Goal: Task Accomplishment & Management: Manage account settings

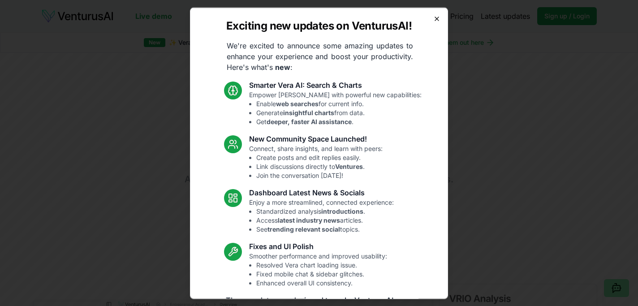
click at [433, 21] on icon "button" at bounding box center [436, 18] width 7 height 7
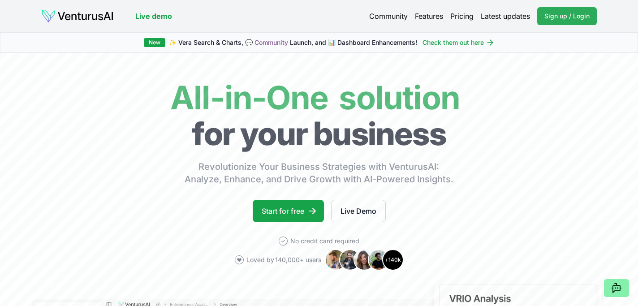
click at [555, 15] on span "Sign up / Login" at bounding box center [566, 16] width 45 height 9
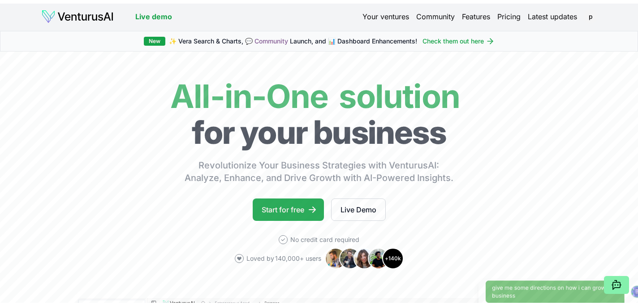
scroll to position [2, 0]
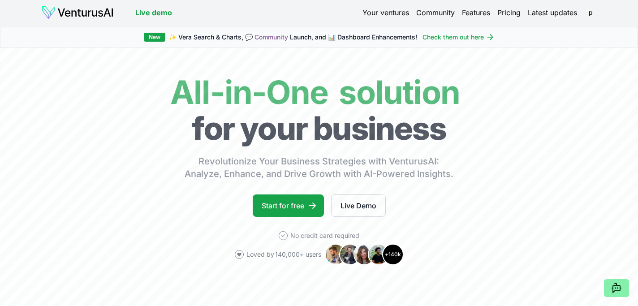
click at [382, 13] on link "Your ventures" at bounding box center [385, 12] width 47 height 11
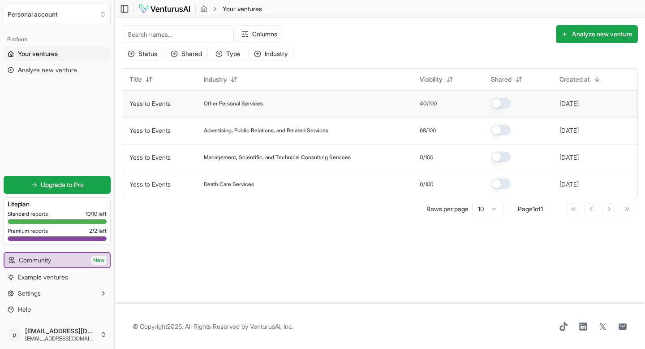
click at [265, 99] on td "Other Personal Services" at bounding box center [305, 103] width 216 height 27
click at [389, 100] on div "Other Personal Services" at bounding box center [305, 103] width 202 height 7
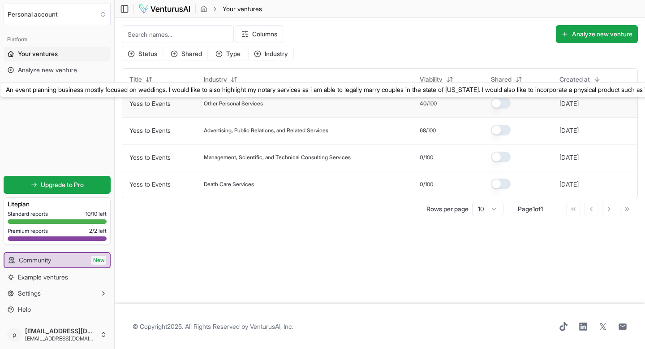
click at [164, 106] on link "Yess to Events" at bounding box center [149, 103] width 41 height 8
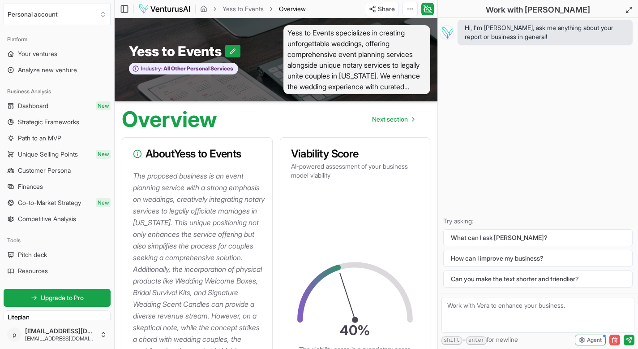
click at [614, 306] on icon "button" at bounding box center [615, 336] width 2 height 1
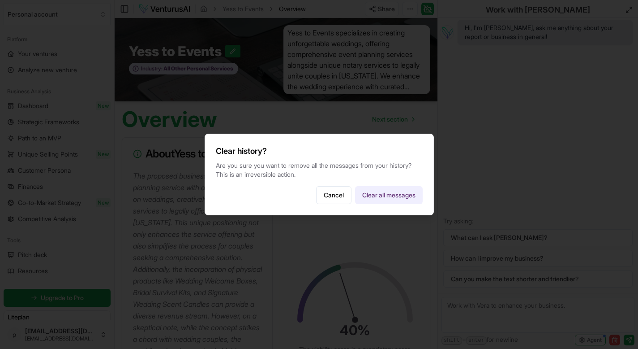
click at [379, 194] on button "Clear all messages" at bounding box center [389, 195] width 68 height 18
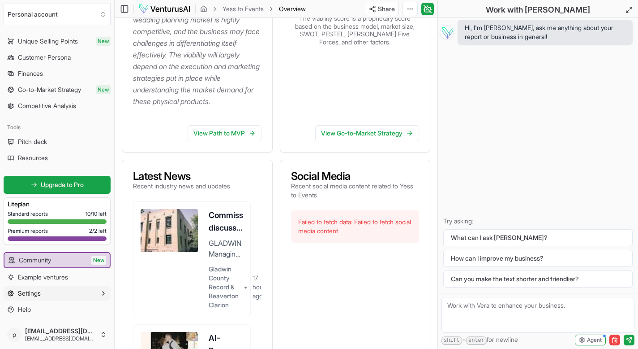
scroll to position [439, 0]
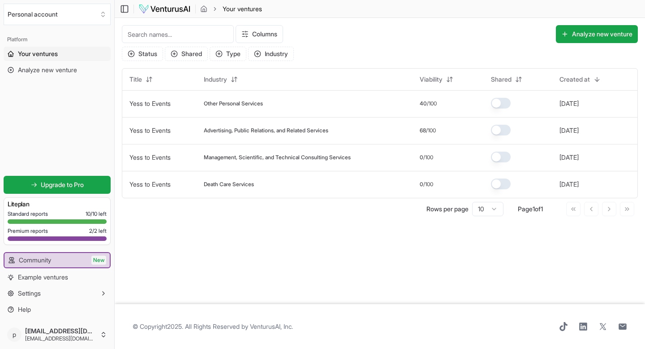
click at [130, 8] on div "Toggle Sidebar Your ventures" at bounding box center [192, 9] width 155 height 11
click at [124, 7] on icon at bounding box center [124, 8] width 0 height 7
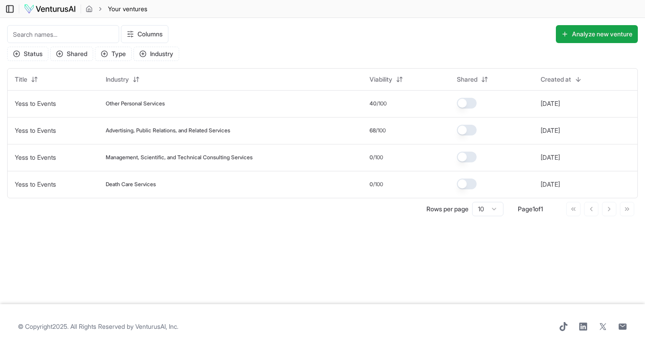
click at [6, 6] on icon at bounding box center [9, 9] width 9 height 11
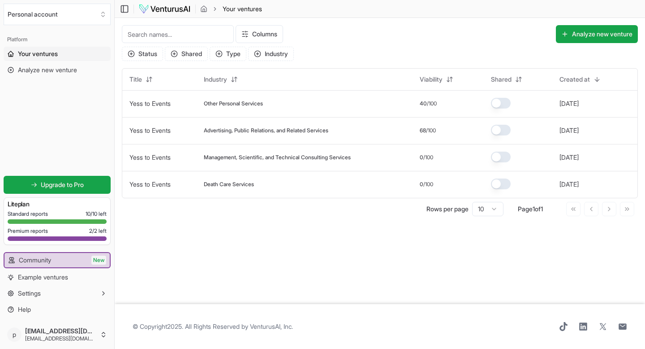
click at [218, 7] on icon "breadcrumb" at bounding box center [215, 9] width 6 height 6
click at [215, 8] on icon "breadcrumb" at bounding box center [215, 8] width 2 height 3
click at [202, 9] on icon "breadcrumb" at bounding box center [203, 8] width 7 height 7
click at [508, 103] on button "button" at bounding box center [501, 103] width 20 height 11
click at [504, 103] on button "button" at bounding box center [501, 103] width 20 height 11
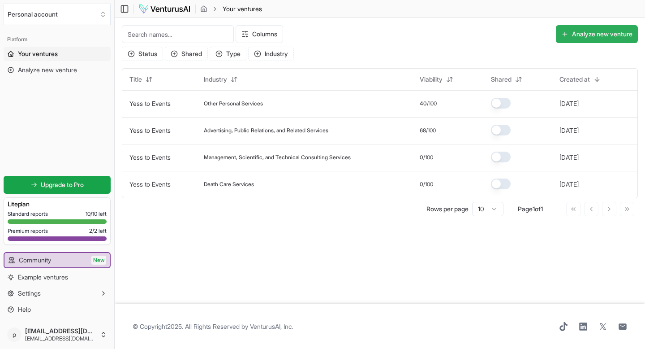
click at [594, 33] on button "Analyze new venture" at bounding box center [597, 34] width 82 height 18
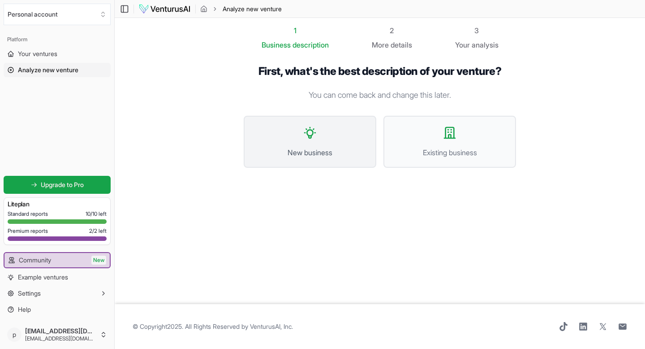
click at [321, 137] on button "New business" at bounding box center [310, 142] width 133 height 52
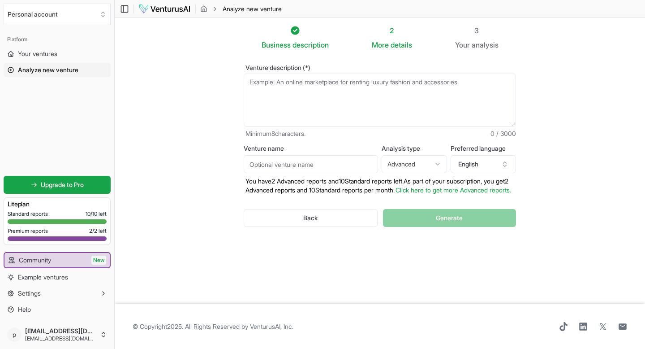
click at [281, 89] on textarea "Venture description (*)" at bounding box center [380, 99] width 272 height 53
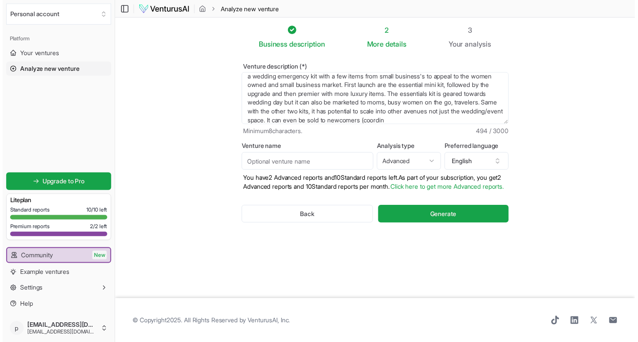
scroll to position [13, 0]
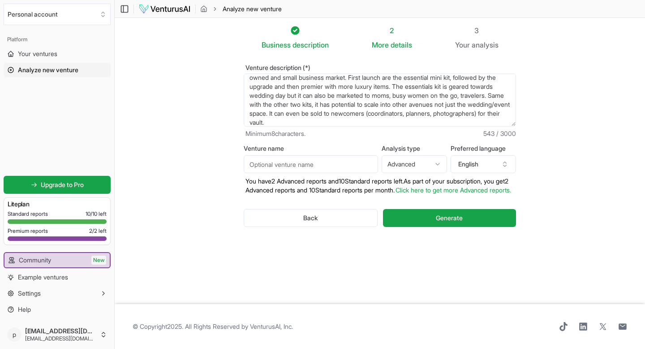
type textarea "a wedding emergency kit with a few items from small business's to appeal to the…"
click at [314, 156] on input "Venture name" at bounding box center [311, 164] width 134 height 18
type input "Yess to Events Emergency Kit"
click at [457, 222] on span "Generate" at bounding box center [449, 217] width 27 height 9
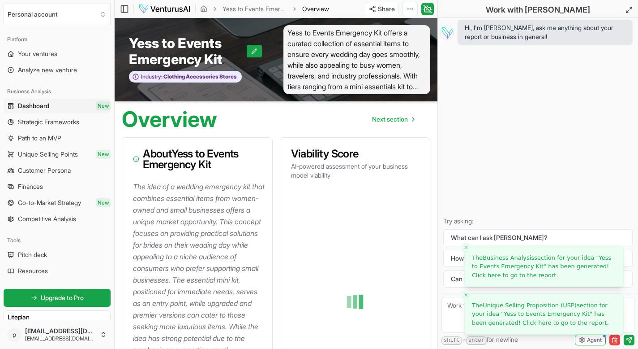
click at [537, 306] on span "Yess to Events Emergency Kit" at bounding box center [547, 313] width 86 height 7
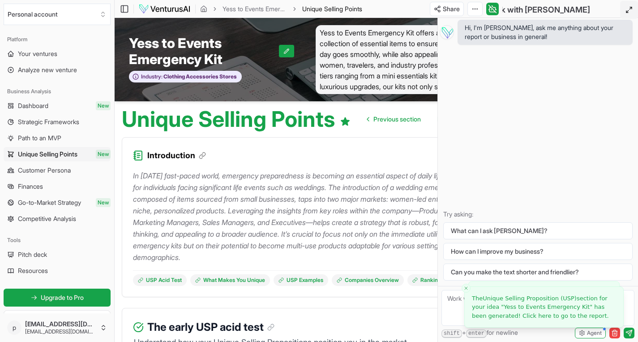
click at [631, 11] on icon at bounding box center [629, 9] width 7 height 7
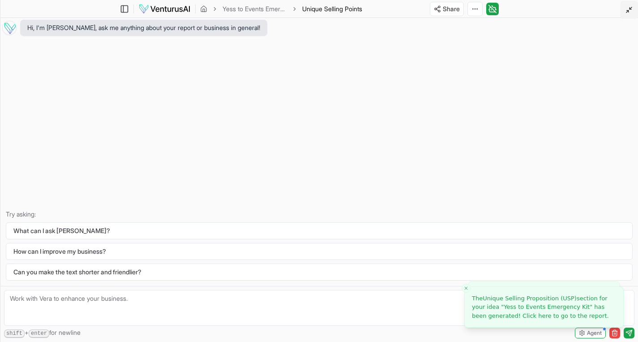
click at [631, 9] on icon at bounding box center [629, 9] width 7 height 7
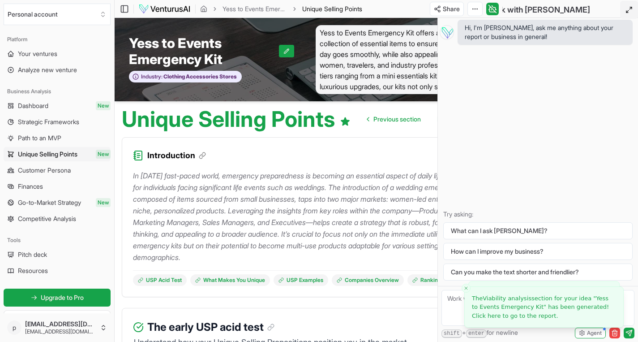
click at [384, 163] on div "In [DATE] fast-paced world, emergency preparedness is becoming an essential asp…" at bounding box center [308, 224] width 351 height 123
click at [614, 306] on icon "button" at bounding box center [615, 330] width 2 height 1
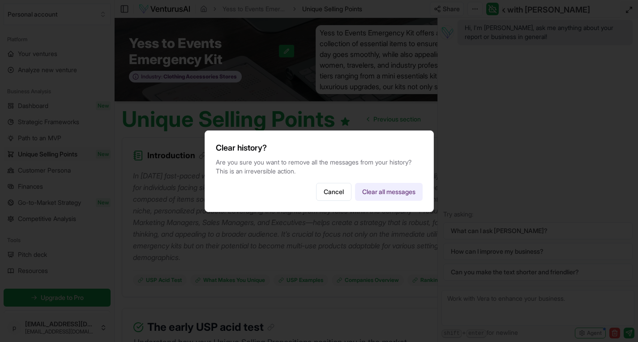
click at [375, 189] on button "Clear all messages" at bounding box center [389, 192] width 68 height 18
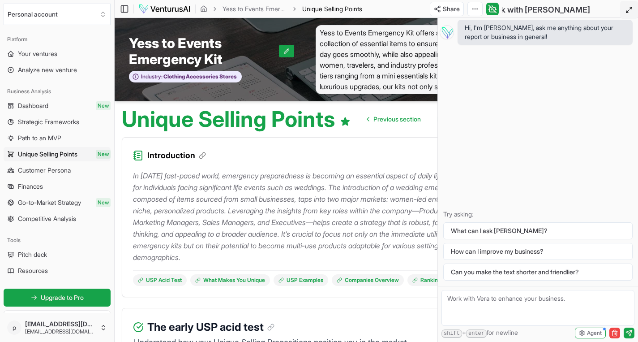
click at [477, 11] on html "We value your privacy We use cookies to enhance your browsing experience, serve…" at bounding box center [319, 171] width 638 height 342
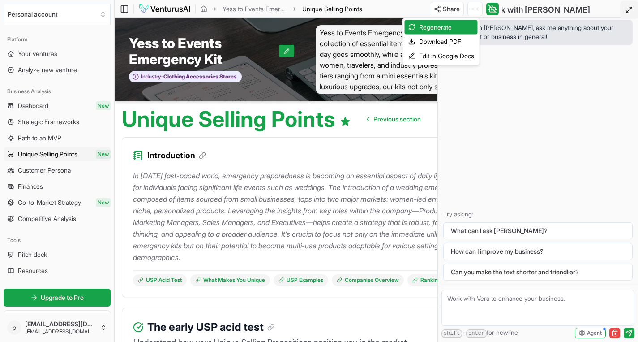
click at [402, 159] on html "We value your privacy We use cookies to enhance your browsing experience, serve…" at bounding box center [319, 171] width 638 height 342
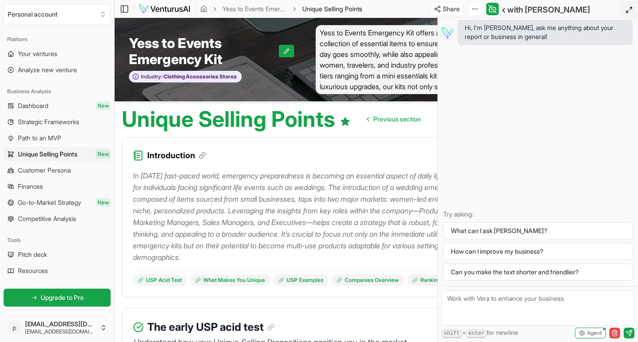
click at [441, 116] on div "Hi, I'm [PERSON_NAME], ask me anything about your report or business in general…" at bounding box center [538, 152] width 200 height 268
click at [530, 108] on div "Hi, I'm [PERSON_NAME], ask me anything about your report or business in general…" at bounding box center [538, 152] width 200 height 268
click at [629, 10] on icon at bounding box center [629, 9] width 7 height 7
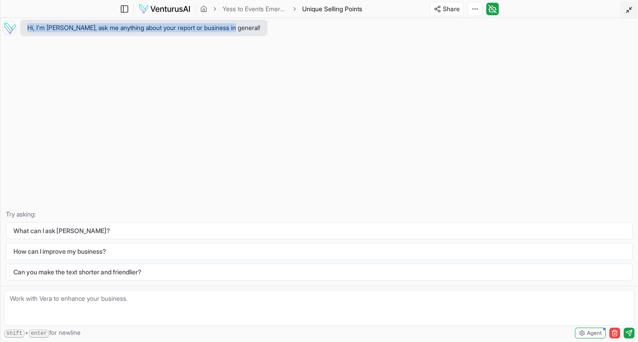
click at [627, 11] on icon at bounding box center [629, 9] width 7 height 7
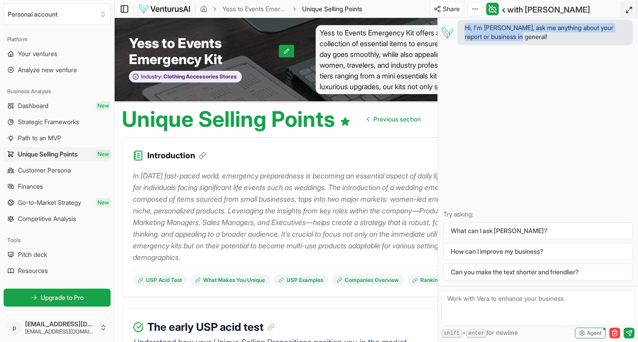
click at [126, 6] on icon at bounding box center [124, 9] width 9 height 11
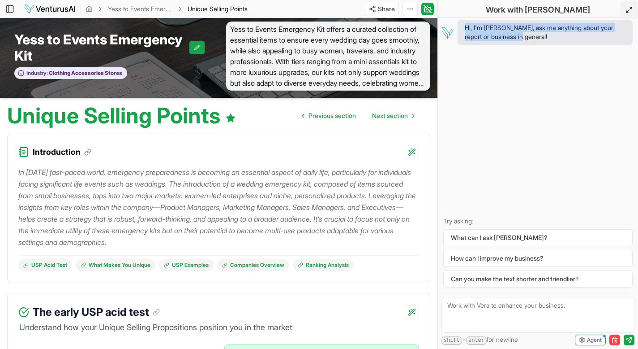
scroll to position [149, 0]
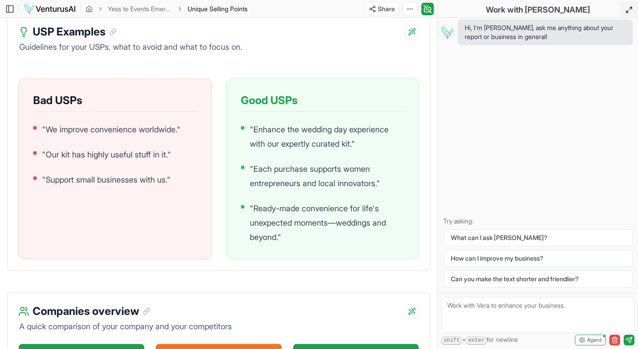
scroll to position [1068, 0]
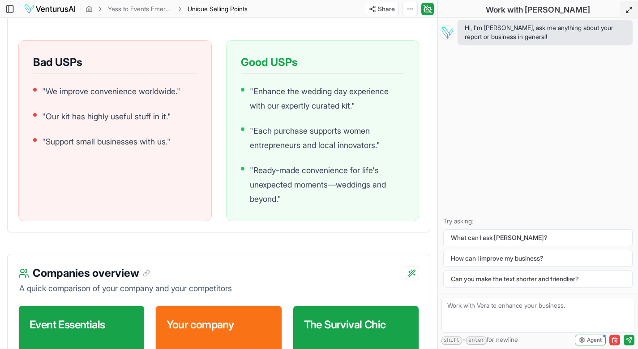
click at [220, 232] on div "Guidelines for your USPs, what to avoid and what to focus on. Bad USPs " We imp…" at bounding box center [219, 117] width 422 height 229
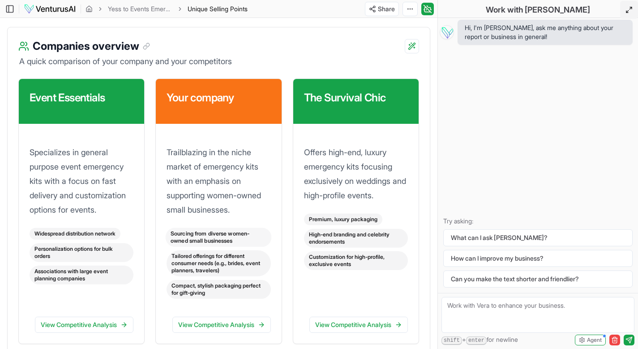
scroll to position [1294, 0]
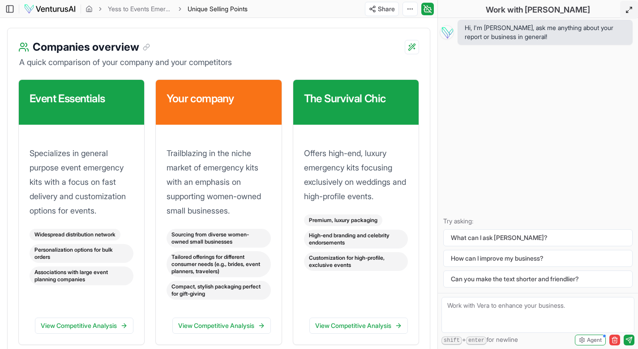
click at [148, 177] on div "Event Essentials Specializes in general purpose event emergency kits with a foc…" at bounding box center [218, 211] width 401 height 265
click at [287, 177] on div "Event Essentials Specializes in general purpose event emergency kits with a foc…" at bounding box center [218, 211] width 401 height 265
click at [292, 207] on div "Event Essentials Specializes in general purpose event emergency kits with a foc…" at bounding box center [218, 211] width 401 height 265
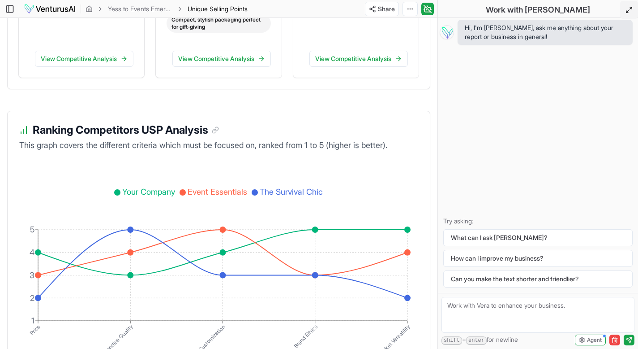
scroll to position [1597, 0]
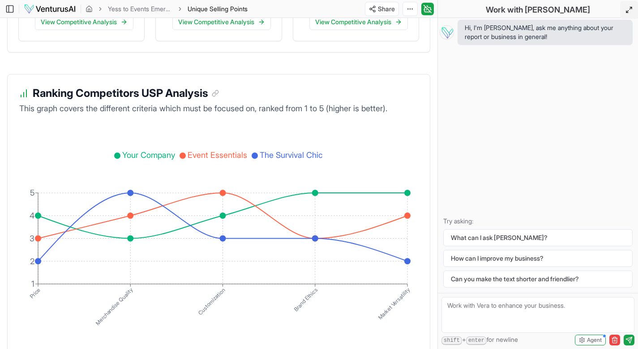
click at [211, 126] on div "This graph covers the different criteria which must be focused on, ranked from …" at bounding box center [219, 231] width 422 height 259
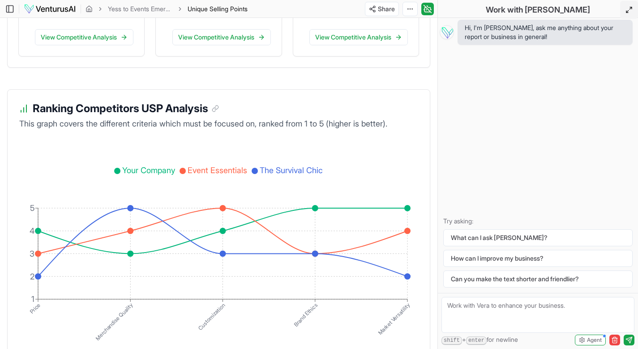
scroll to position [1684, 0]
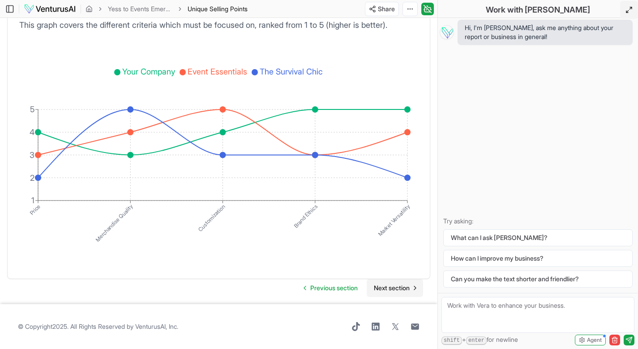
click at [383, 287] on span "Next section" at bounding box center [392, 287] width 36 height 9
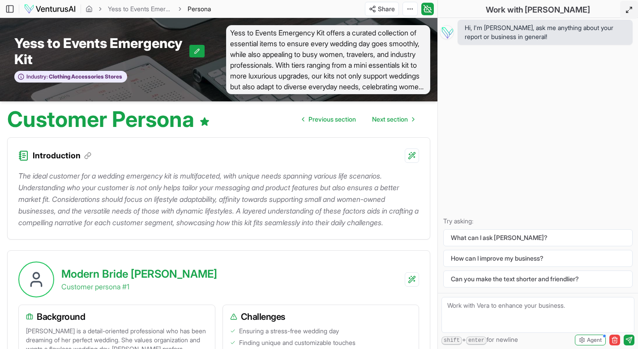
click at [237, 151] on div "Introduction" at bounding box center [219, 150] width 422 height 25
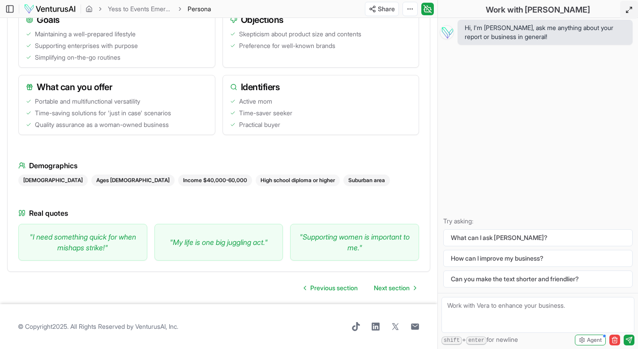
scroll to position [811, 0]
click at [319, 288] on span "Previous section" at bounding box center [333, 287] width 47 height 9
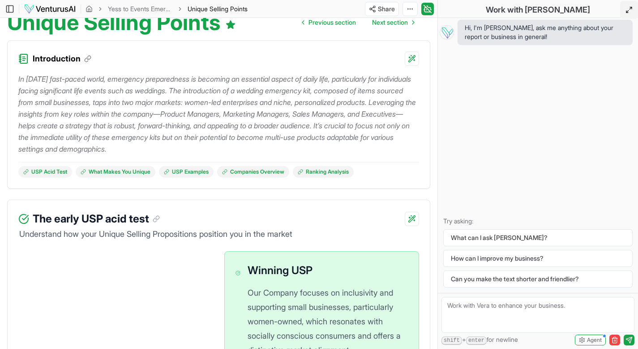
scroll to position [112, 0]
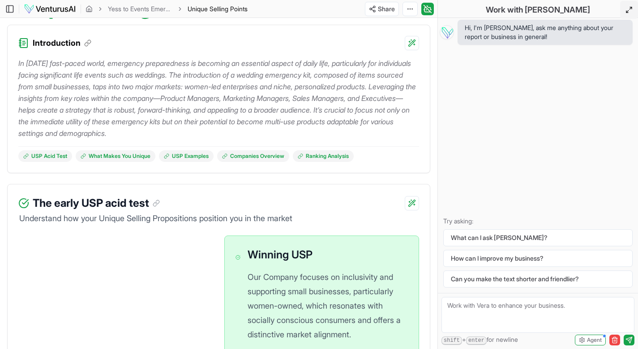
click at [220, 186] on div "The early USP acid test" at bounding box center [219, 197] width 422 height 27
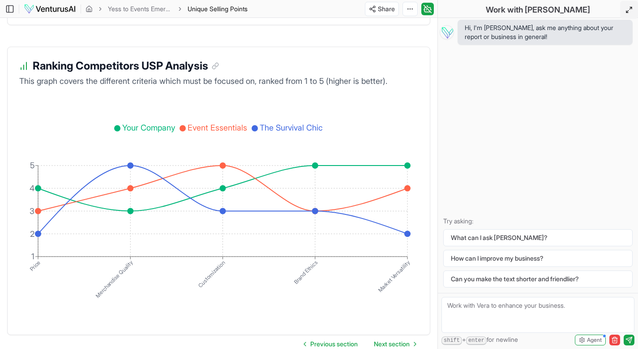
scroll to position [1677, 0]
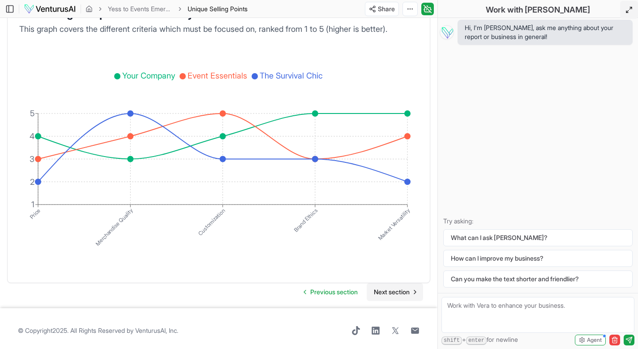
click at [396, 293] on span "Next section" at bounding box center [392, 291] width 36 height 9
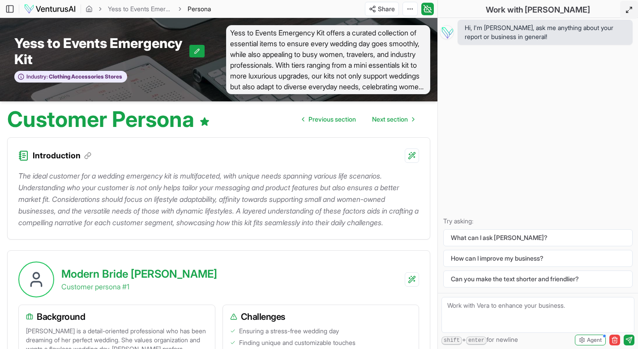
click at [238, 155] on div "Introduction" at bounding box center [219, 150] width 422 height 25
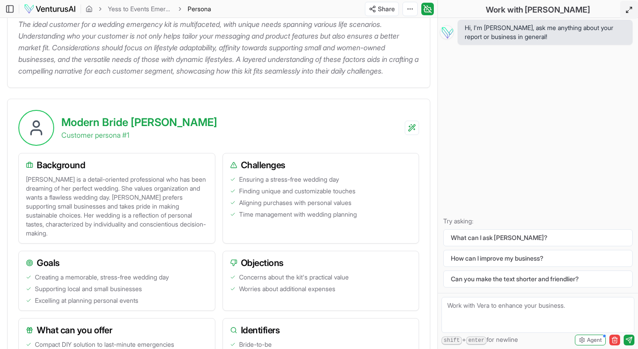
scroll to position [151, 0]
click at [223, 138] on div "Modern Bride [PERSON_NAME] Customer persona # 1" at bounding box center [219, 122] width 422 height 47
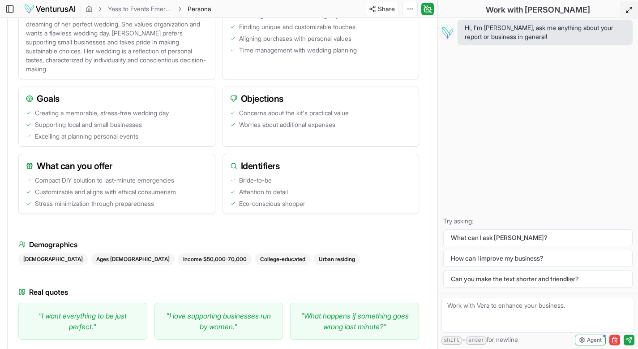
scroll to position [217, 0]
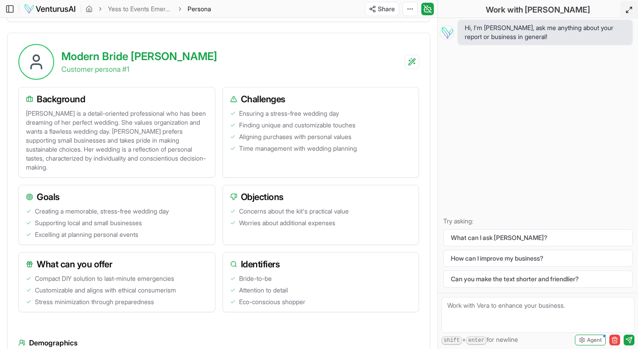
click at [218, 178] on div "Background [PERSON_NAME] is a detail-oriented professional who has been dreamin…" at bounding box center [218, 203] width 401 height 232
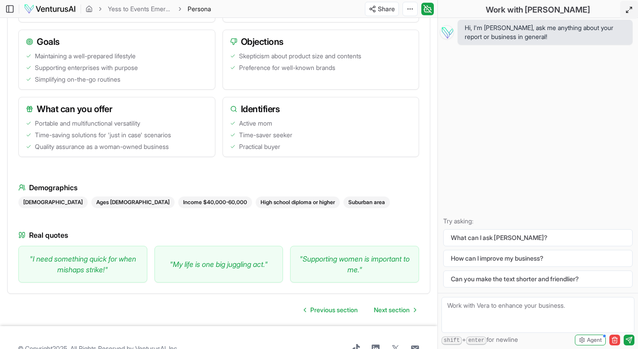
scroll to position [778, 0]
click at [221, 227] on div "Background [PERSON_NAME] is a mother of two who often juggles between family, w…" at bounding box center [218, 112] width 401 height 340
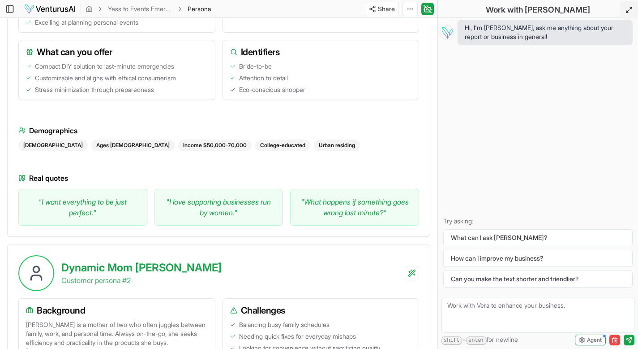
scroll to position [429, 0]
click at [216, 180] on div "Background [PERSON_NAME] is a detail-oriented professional who has been dreamin…" at bounding box center [218, 46] width 401 height 357
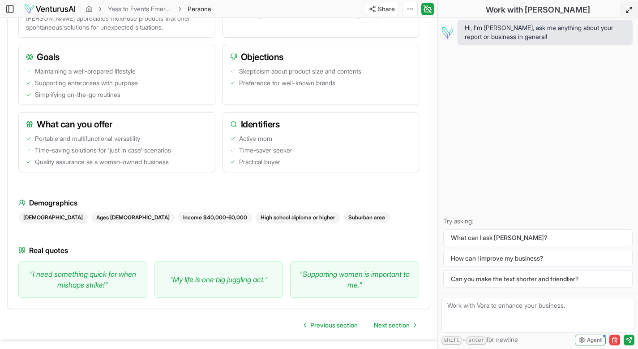
scroll to position [811, 0]
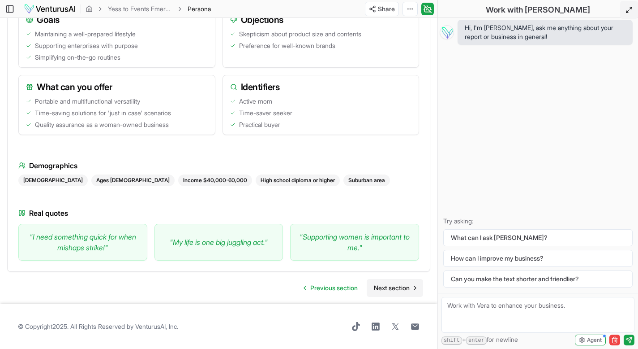
click at [385, 290] on span "Next section" at bounding box center [392, 287] width 36 height 9
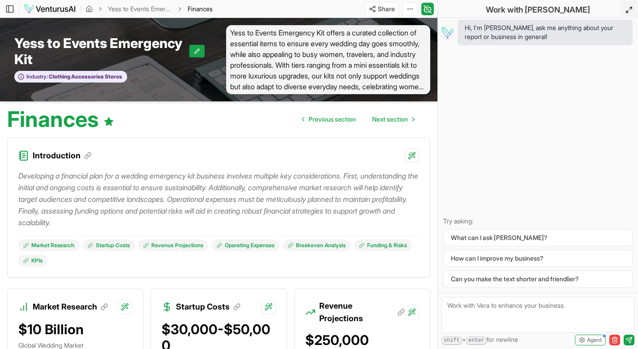
click at [245, 154] on div "Introduction" at bounding box center [219, 150] width 422 height 25
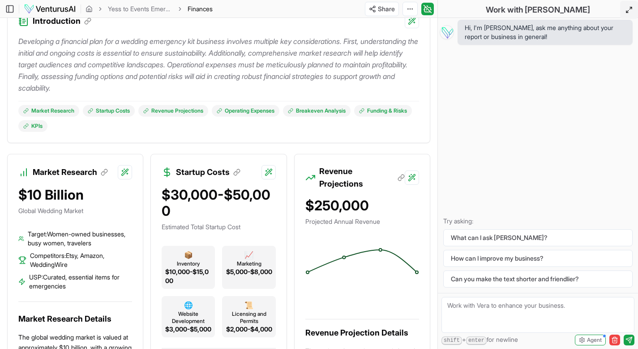
scroll to position [134, 0]
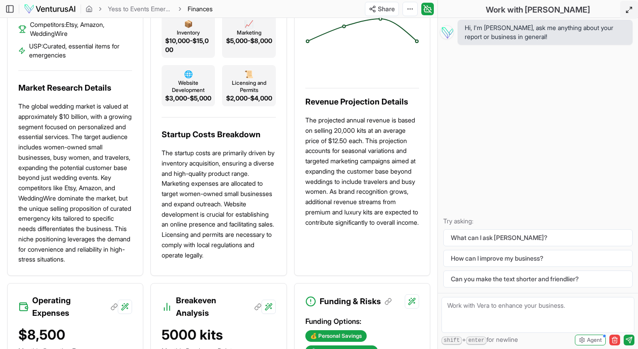
scroll to position [369, 0]
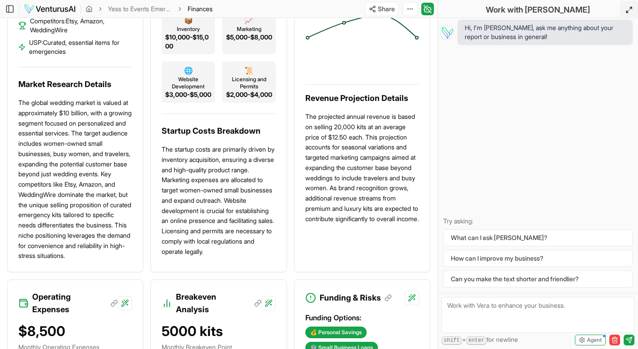
click at [288, 260] on div "Market Research $10 Billion Global Wedding Market Target: Women-owned businesse…" at bounding box center [218, 283] width 423 height 728
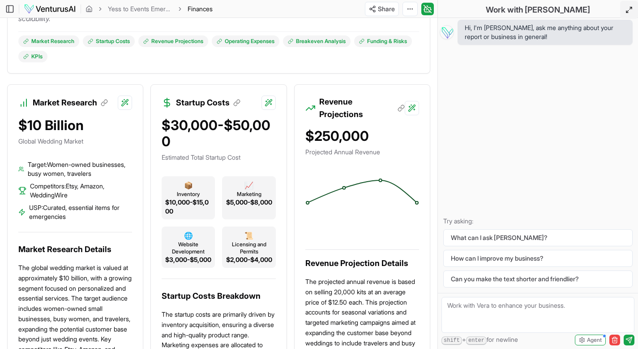
scroll to position [201, 0]
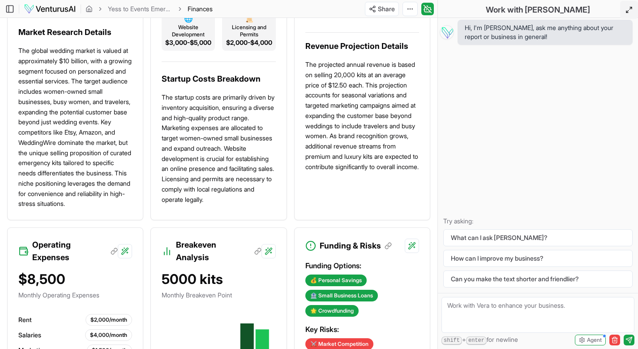
scroll to position [618, 0]
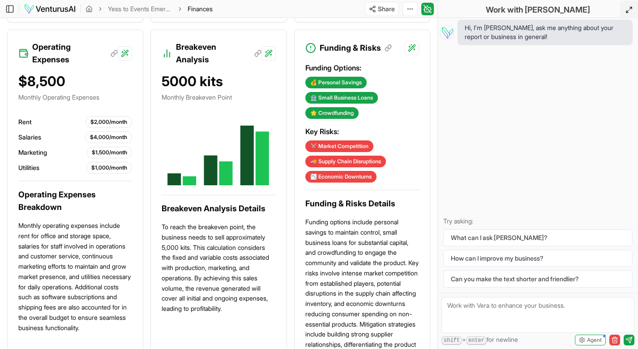
click at [146, 161] on div "Market Research $10 Billion Global Wedding Market Target: Women-owned businesse…" at bounding box center [218, 34] width 423 height 728
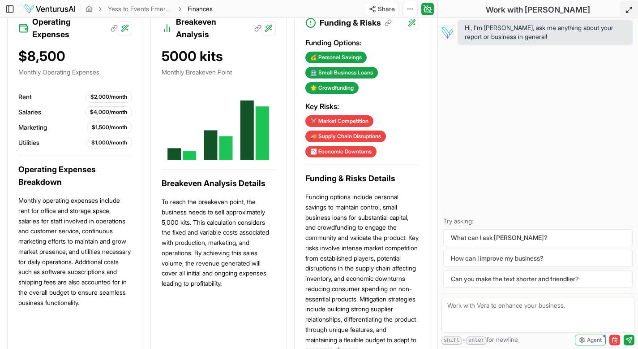
scroll to position [644, 0]
click at [432, 143] on div "Introduction Developing a financial plan for a wedding emergency kit business i…" at bounding box center [219, 55] width 438 height 1138
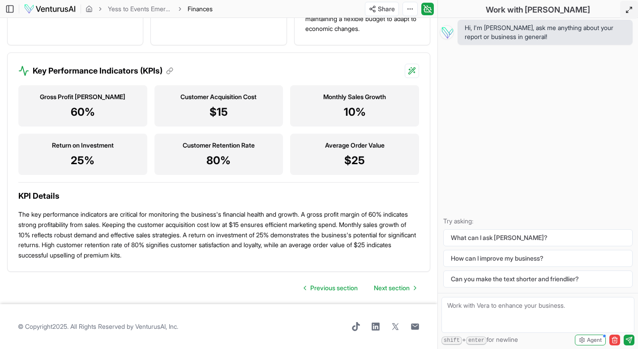
scroll to position [989, 0]
click at [396, 288] on span "Next section" at bounding box center [392, 287] width 36 height 9
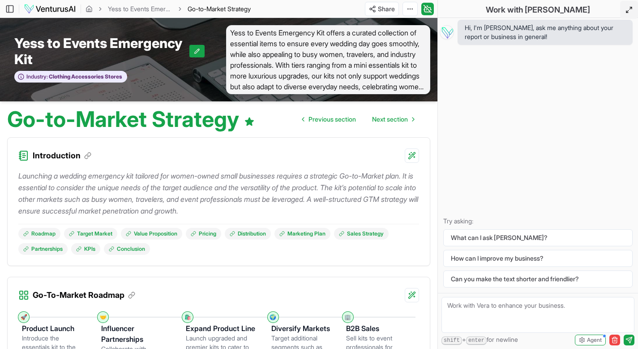
click at [229, 156] on div "Introduction" at bounding box center [219, 150] width 422 height 25
click at [228, 151] on div "Introduction" at bounding box center [219, 150] width 422 height 25
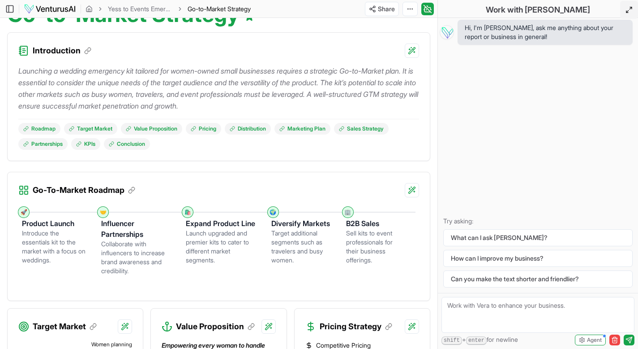
scroll to position [108, 0]
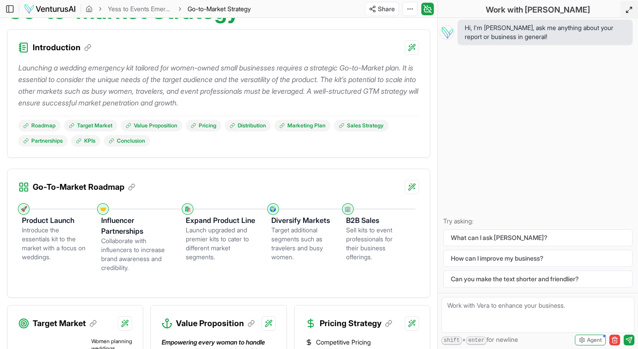
click at [333, 229] on div "Diversify Markets Target additional segments such as travelers and busy women." at bounding box center [308, 235] width 75 height 52
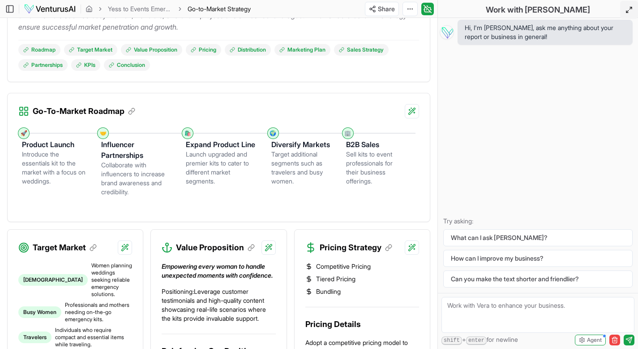
scroll to position [198, 0]
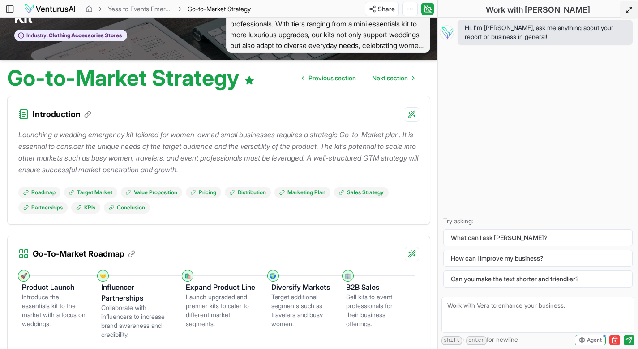
scroll to position [0, 0]
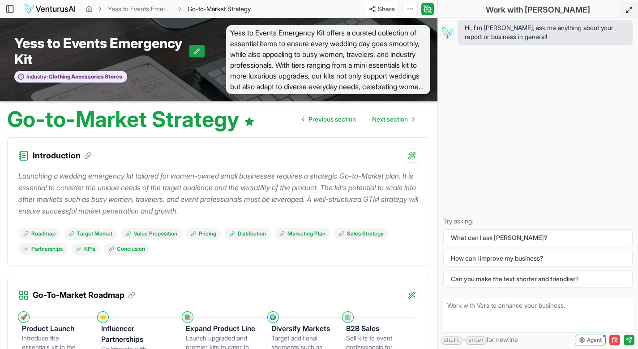
click at [239, 256] on div "Launching a wedding emergency kit tailored for women-owned small businesses req…" at bounding box center [219, 214] width 422 height 103
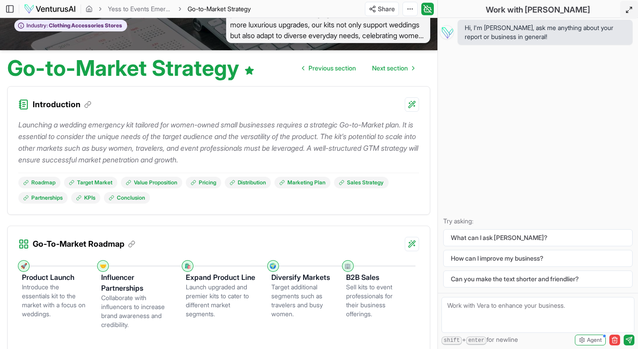
scroll to position [55, 0]
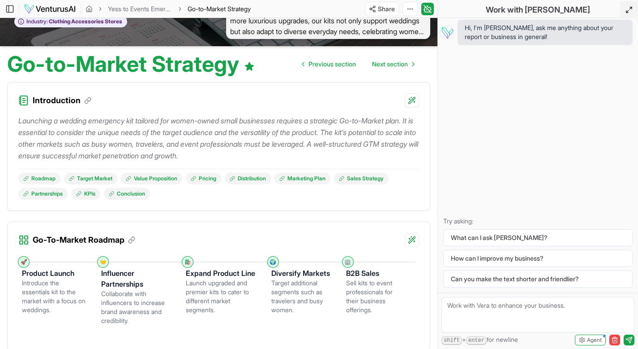
click at [220, 228] on div "Go-To-Market Roadmap" at bounding box center [219, 234] width 422 height 25
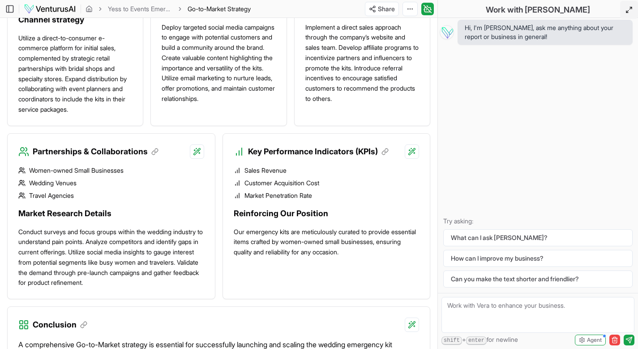
scroll to position [908, 0]
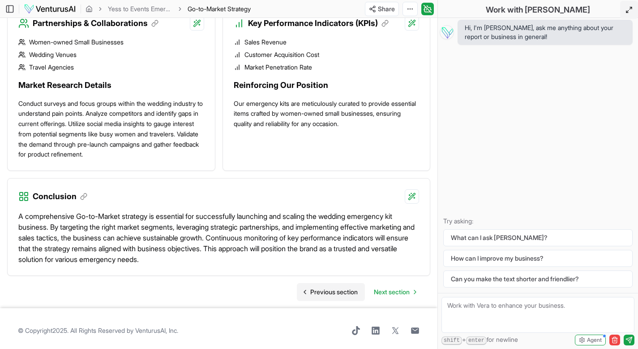
click at [327, 287] on span "Previous section" at bounding box center [333, 291] width 47 height 9
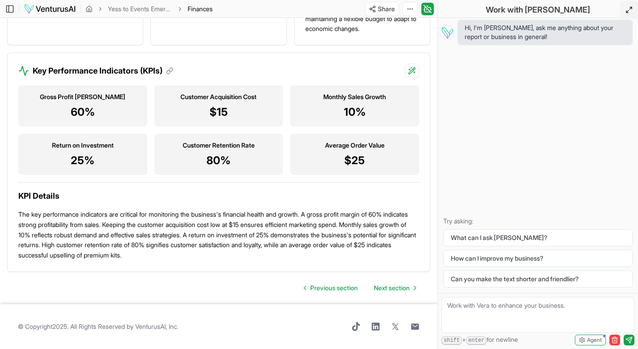
scroll to position [989, 0]
click at [398, 284] on span "Next section" at bounding box center [392, 287] width 36 height 9
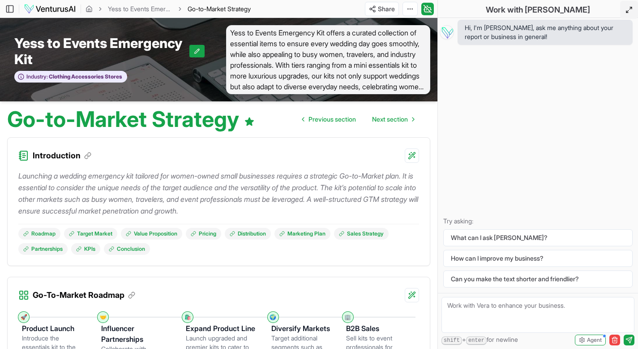
click at [379, 9] on html "We value your privacy We use cookies to enhance your browsing experience, serve…" at bounding box center [319, 174] width 638 height 349
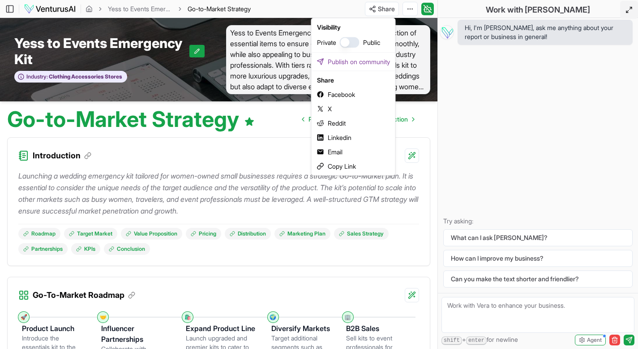
click at [266, 163] on html "We value your privacy We use cookies to enhance your browsing experience, serve…" at bounding box center [319, 174] width 638 height 349
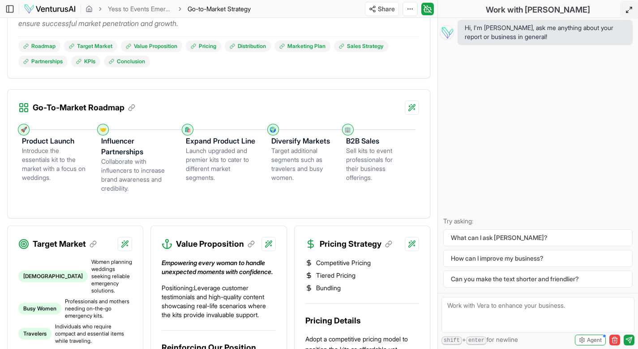
scroll to position [233, 0]
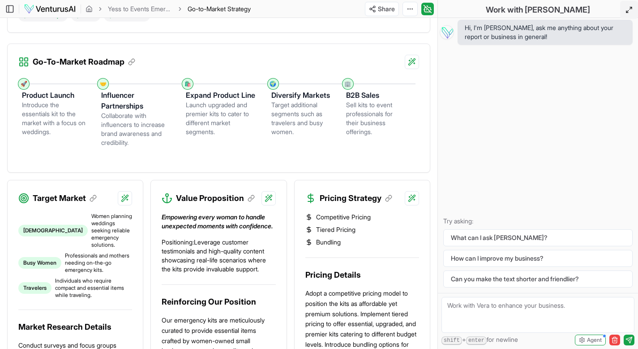
click at [191, 158] on div "🚀 Product Launch Introduce the essentials kit to the market with a focus on wed…" at bounding box center [218, 118] width 401 height 85
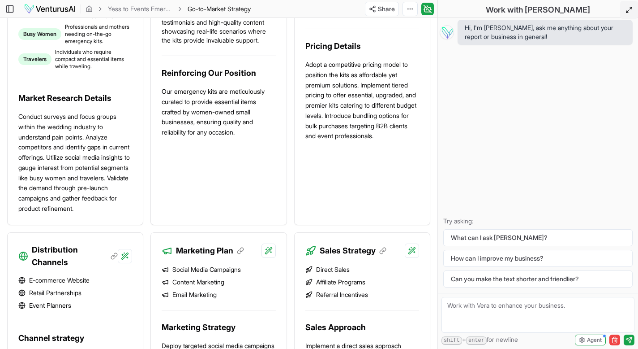
scroll to position [584, 0]
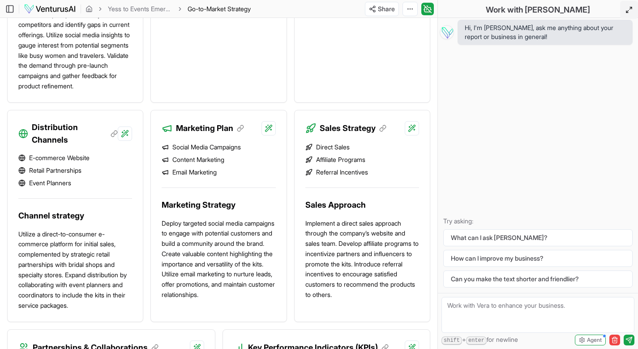
click at [290, 177] on div "Target Market [DEMOGRAPHIC_DATA] Women planning weddings seeking reliable emerg…" at bounding box center [218, 79] width 423 height 500
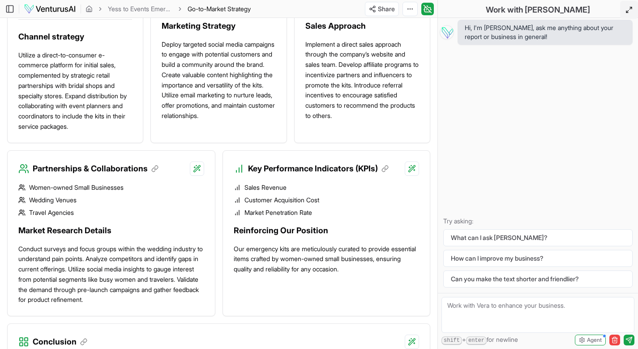
scroll to position [763, 0]
click at [218, 181] on div "Partnerships & Collaborations Women-owned Small Businesses Wedding Venues Trave…" at bounding box center [218, 236] width 423 height 173
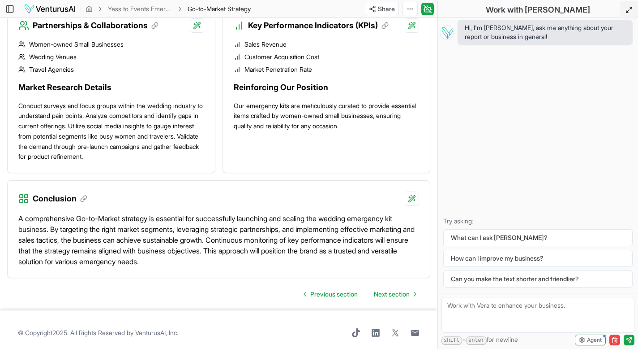
scroll to position [908, 0]
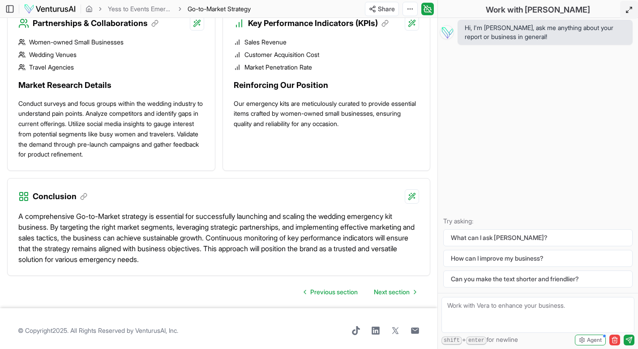
click at [393, 291] on span "Next section" at bounding box center [392, 291] width 36 height 9
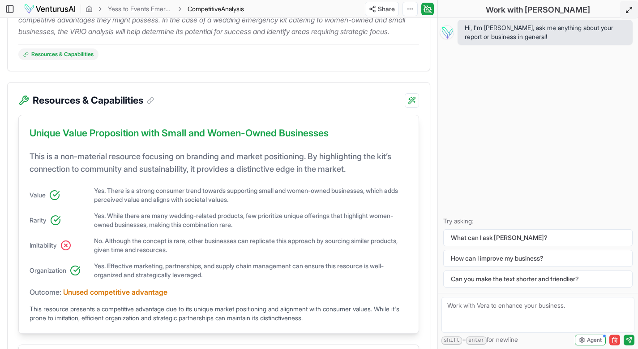
scroll to position [186, 0]
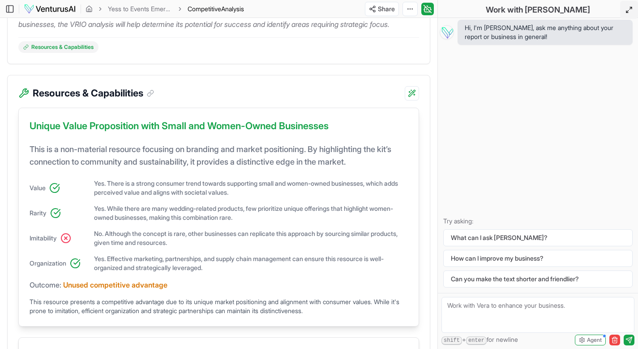
click at [239, 272] on span "Yes. Effective marketing, partnerships, and supply chain management can ensure …" at bounding box center [251, 263] width 314 height 18
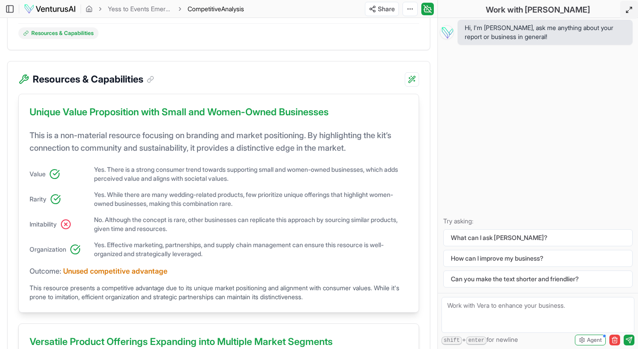
scroll to position [201, 0]
click at [231, 275] on div "Unique Value Proposition with Small and Women-Owned Businesses This is a non-ma…" at bounding box center [218, 202] width 401 height 219
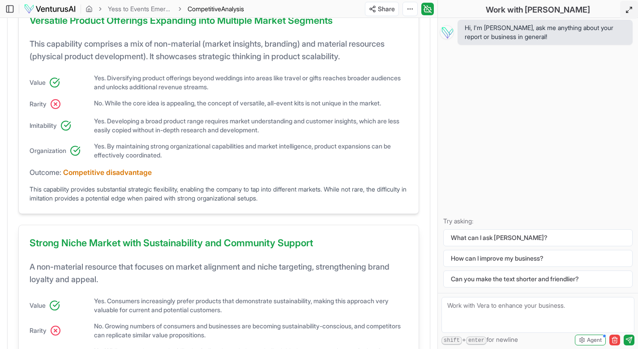
scroll to position [662, 0]
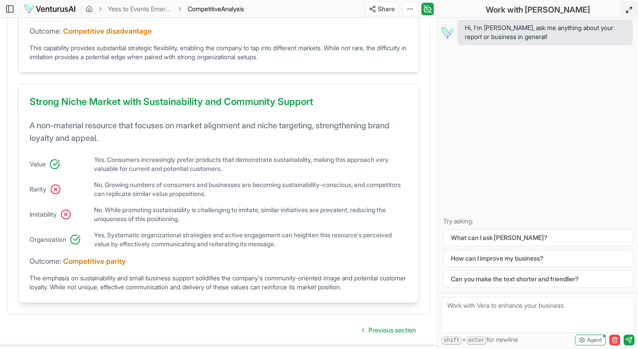
click at [238, 261] on div "Strong Niche Market with Sustainability and Community Support A non-material re…" at bounding box center [218, 192] width 401 height 219
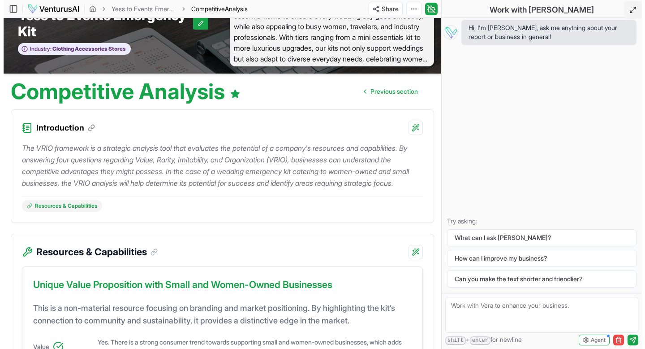
scroll to position [0, 0]
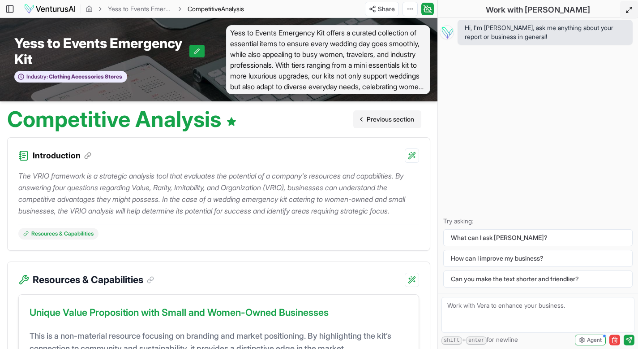
click at [378, 127] on link "Previous section" at bounding box center [387, 119] width 68 height 18
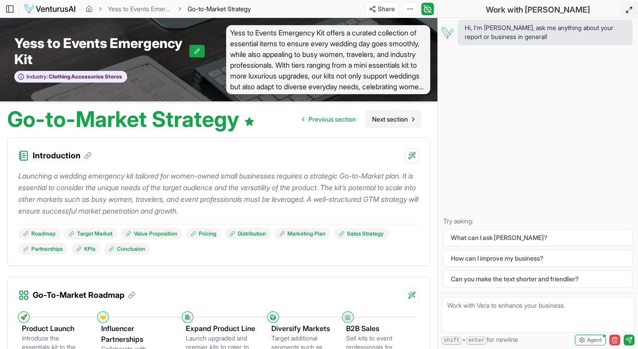
click at [378, 127] on link "Next section" at bounding box center [393, 119] width 56 height 18
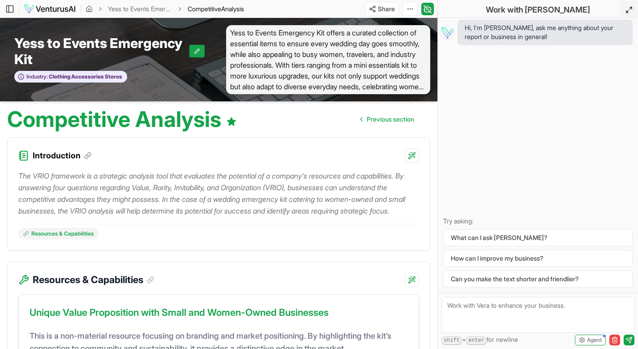
click at [378, 127] on link "Previous section" at bounding box center [387, 119] width 68 height 18
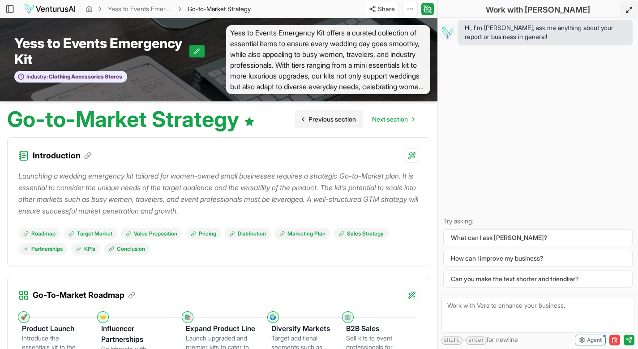
click at [327, 122] on span "Previous section" at bounding box center [332, 119] width 47 height 9
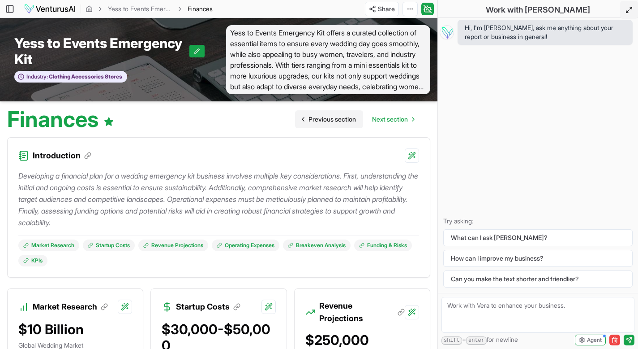
click at [327, 121] on span "Previous section" at bounding box center [332, 119] width 47 height 9
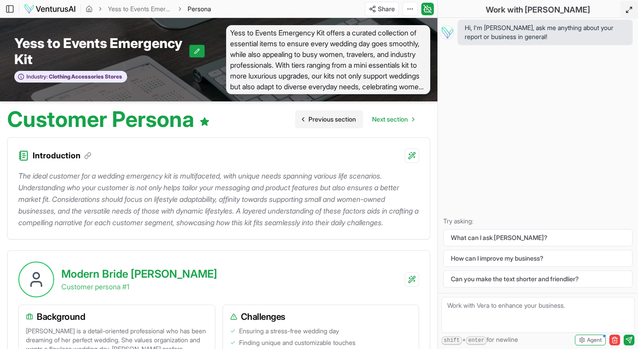
click at [327, 121] on span "Previous section" at bounding box center [332, 119] width 47 height 9
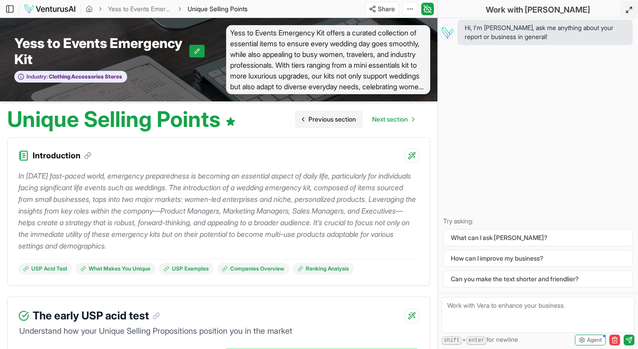
click at [327, 122] on span "Previous section" at bounding box center [332, 119] width 47 height 9
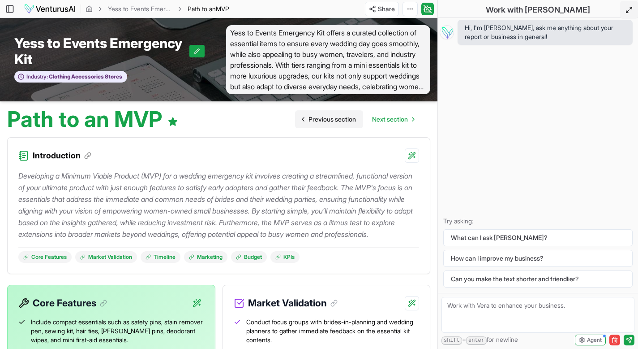
click at [326, 121] on span "Previous section" at bounding box center [332, 119] width 47 height 9
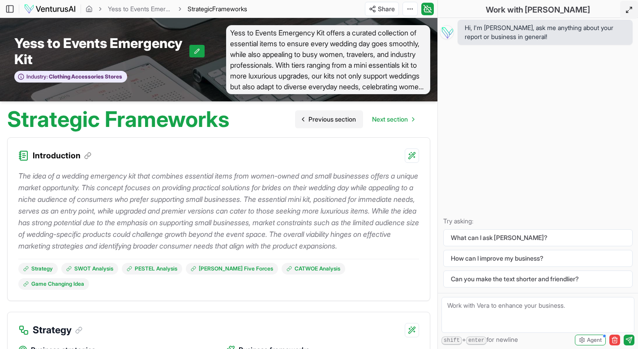
click at [326, 121] on span "Previous section" at bounding box center [332, 119] width 47 height 9
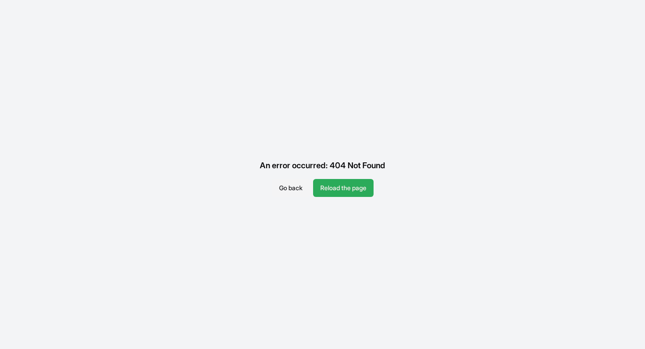
click at [349, 192] on button "Reload the page" at bounding box center [343, 188] width 60 height 18
click at [353, 192] on button "Reload the page" at bounding box center [343, 188] width 60 height 18
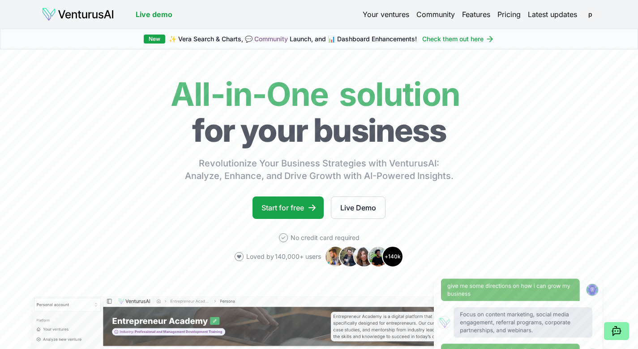
click at [383, 5] on div "Live demo Your ventures Community Features Pricing Latest updates p Live demo p" at bounding box center [319, 14] width 627 height 29
click at [381, 10] on link "Your ventures" at bounding box center [386, 14] width 47 height 11
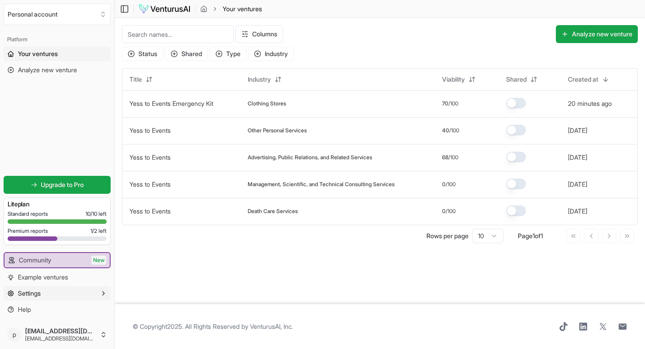
click at [90, 292] on button "Settings" at bounding box center [57, 293] width 107 height 14
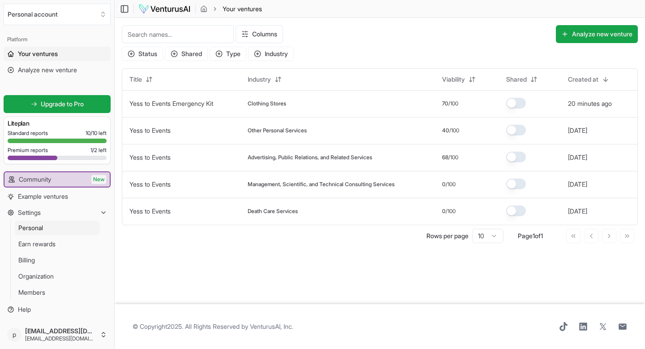
click at [71, 225] on link "Personal" at bounding box center [57, 227] width 85 height 14
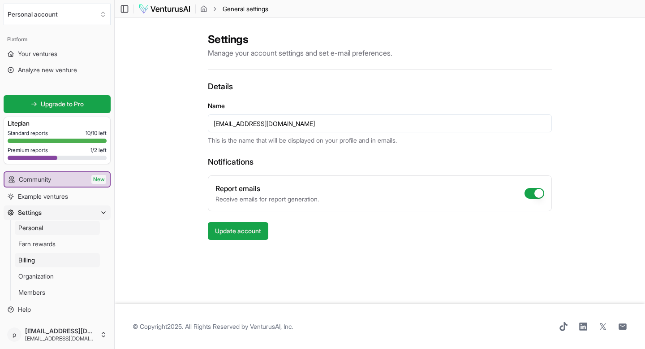
click at [63, 259] on link "Billing" at bounding box center [57, 260] width 85 height 14
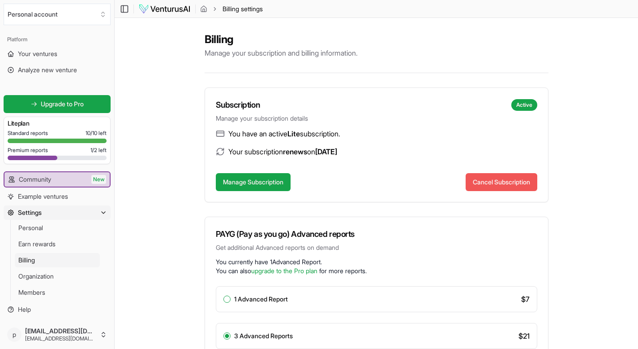
click at [511, 183] on button "Cancel Subscription" at bounding box center [502, 182] width 72 height 18
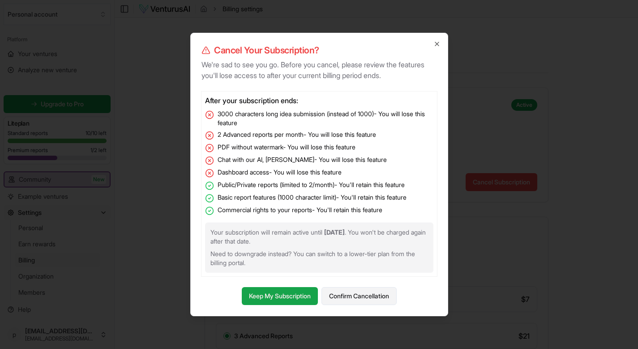
click at [361, 296] on button "Confirm Cancellation" at bounding box center [359, 296] width 75 height 18
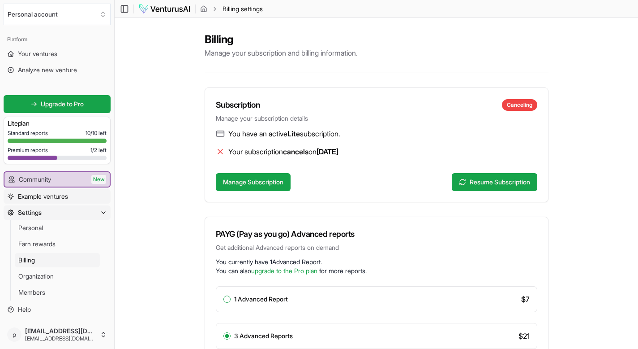
click at [48, 199] on span "Example ventures" at bounding box center [43, 196] width 50 height 9
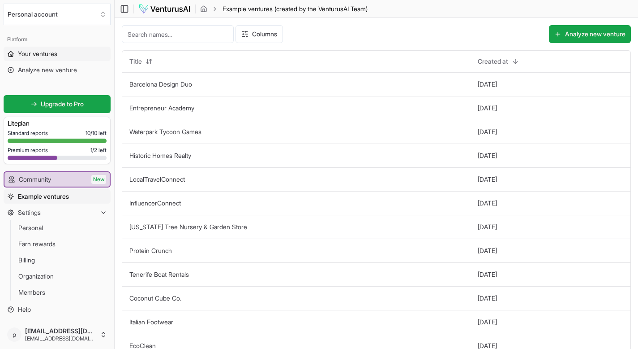
click at [44, 55] on span "Your ventures" at bounding box center [37, 53] width 39 height 9
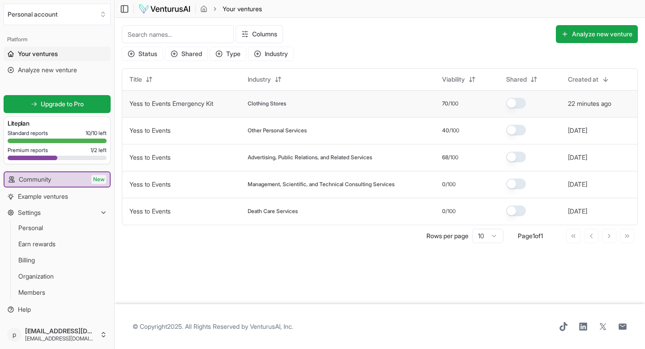
click at [323, 108] on td "Clothing Stores" at bounding box center [338, 103] width 194 height 27
click at [344, 103] on div "Clothing Stores" at bounding box center [338, 103] width 180 height 7
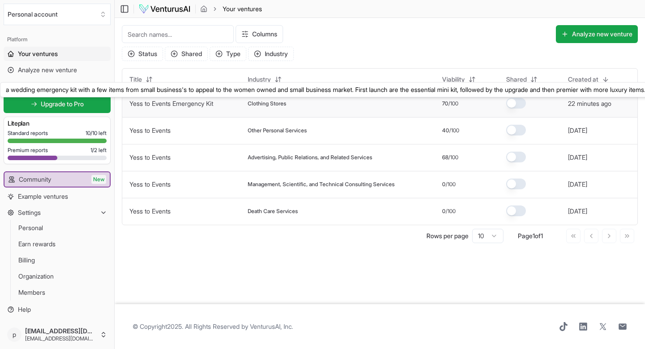
click at [171, 107] on link "Yess to Events Emergency Kit" at bounding box center [171, 103] width 84 height 8
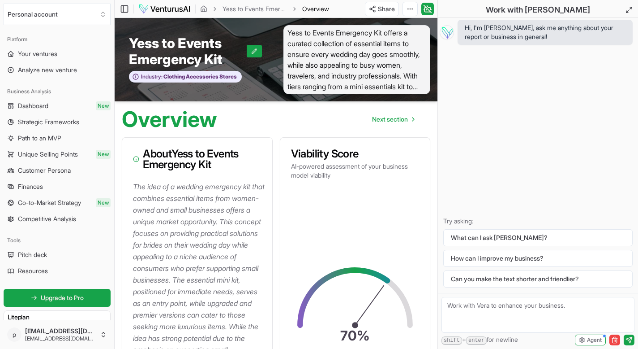
click at [278, 125] on div "Overview Next section" at bounding box center [276, 115] width 323 height 29
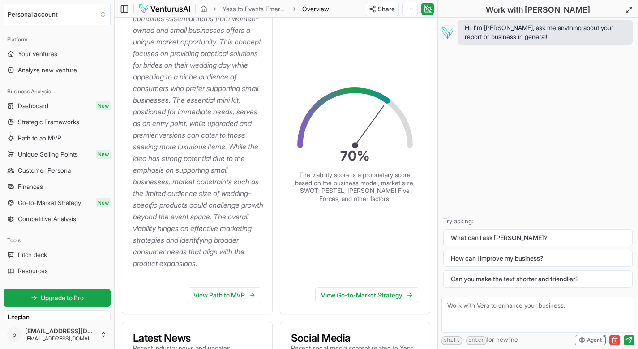
scroll to position [181, 0]
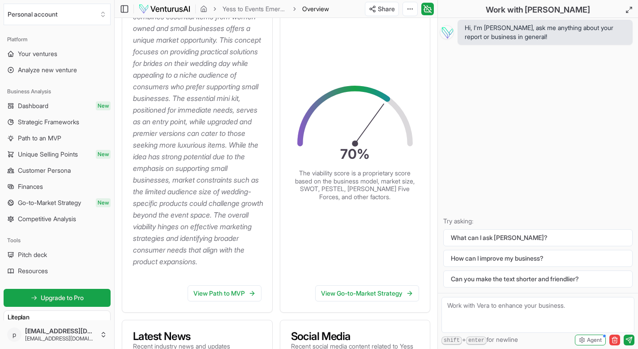
click at [272, 235] on div "The idea of a wedding emergency kit that combines essential items from women-ow…" at bounding box center [197, 138] width 150 height 279
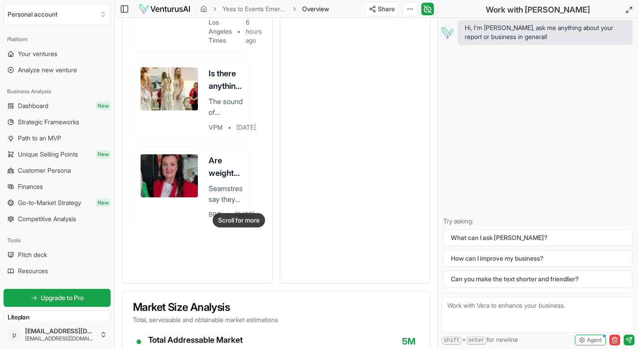
scroll to position [753, 0]
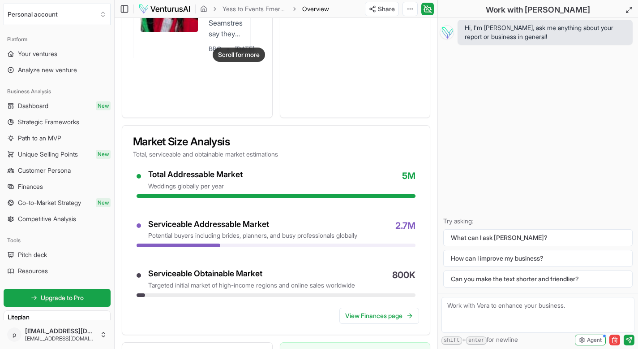
click at [284, 181] on div "Total Addressable Market weddings globally per year 5M" at bounding box center [281, 179] width 267 height 21
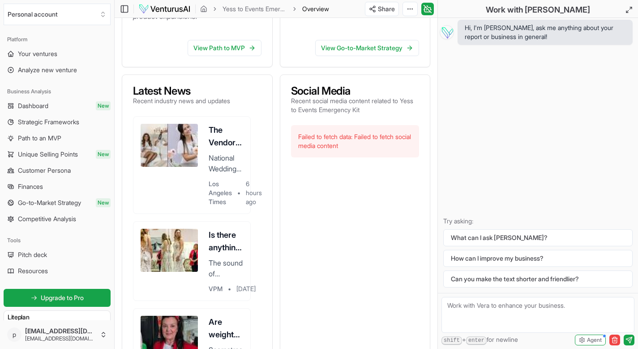
scroll to position [401, 0]
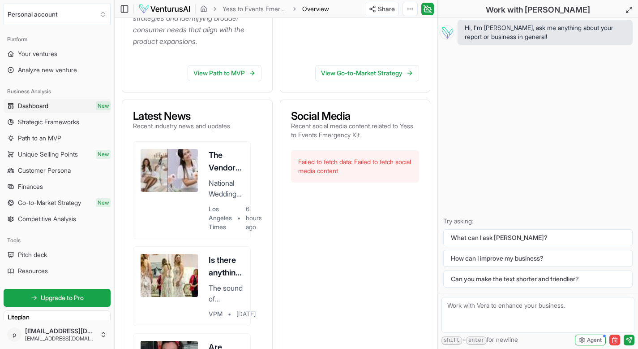
click at [73, 108] on link "Dashboard New" at bounding box center [57, 106] width 107 height 14
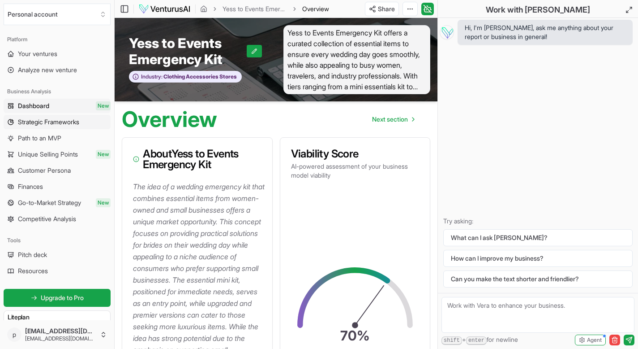
click at [72, 125] on span "Strategic Frameworks" at bounding box center [48, 121] width 61 height 9
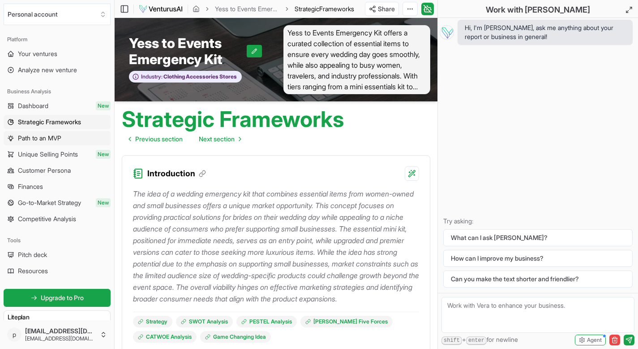
click at [83, 137] on link "Path to an MVP" at bounding box center [57, 138] width 107 height 14
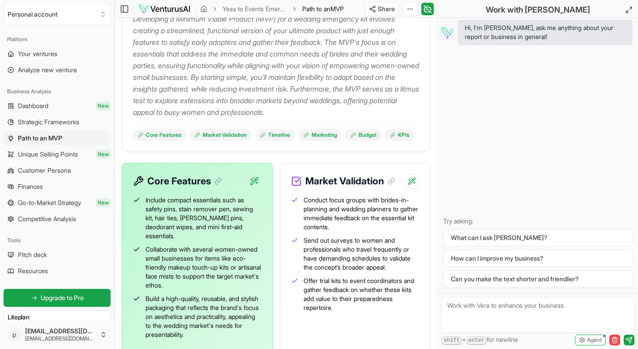
scroll to position [184, 0]
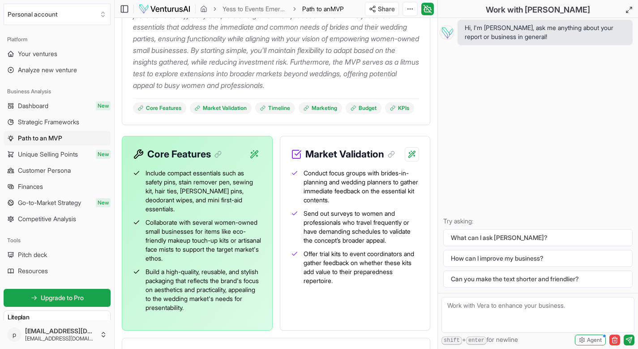
click at [275, 199] on div "Core Features Include compact essentials such as safety pins, stain remover pen…" at bounding box center [276, 233] width 309 height 194
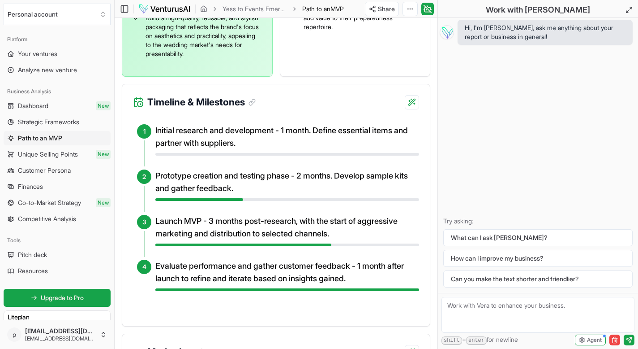
scroll to position [441, 0]
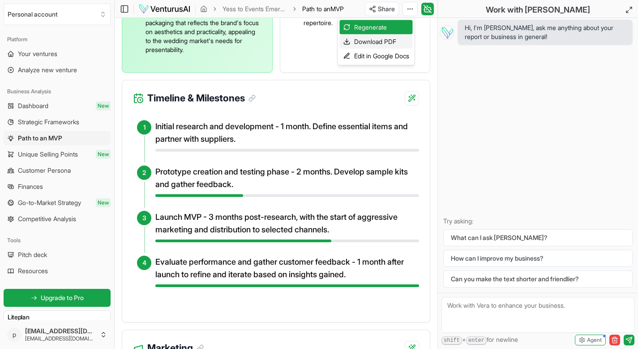
click at [370, 43] on div "Download PDF" at bounding box center [376, 41] width 73 height 14
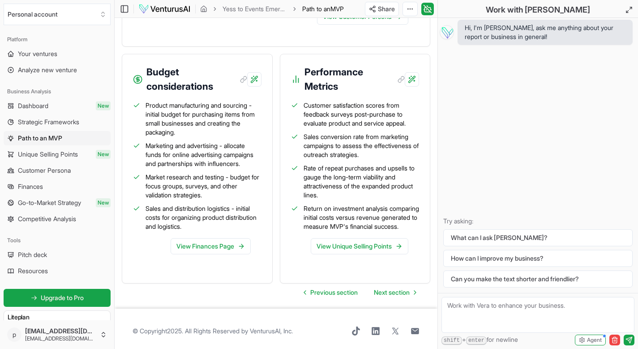
scroll to position [1257, 0]
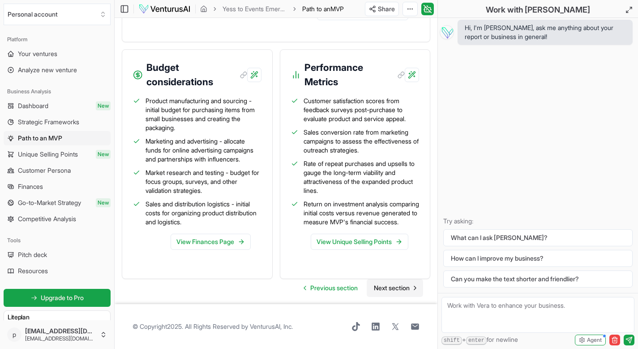
click at [392, 285] on span "Next section" at bounding box center [392, 287] width 36 height 9
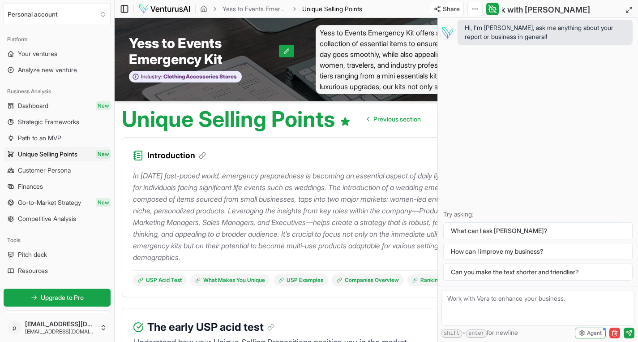
click at [126, 8] on icon at bounding box center [124, 9] width 9 height 11
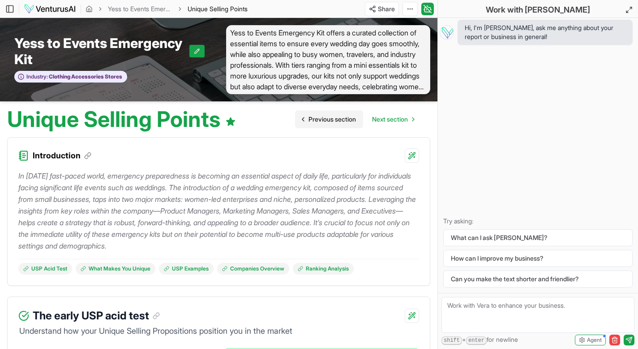
click at [319, 119] on span "Previous section" at bounding box center [332, 119] width 47 height 9
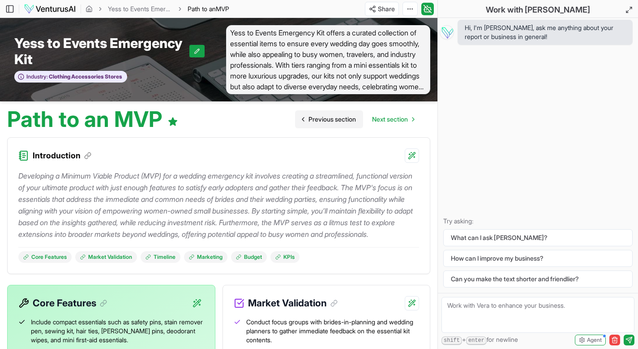
click at [319, 116] on span "Previous section" at bounding box center [332, 119] width 47 height 9
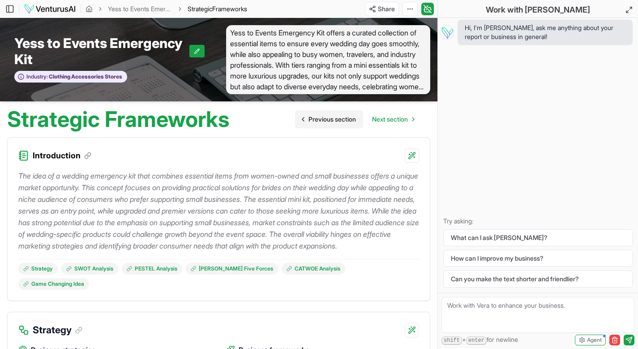
click at [320, 117] on span "Previous section" at bounding box center [332, 119] width 47 height 9
